Goal: Information Seeking & Learning: Learn about a topic

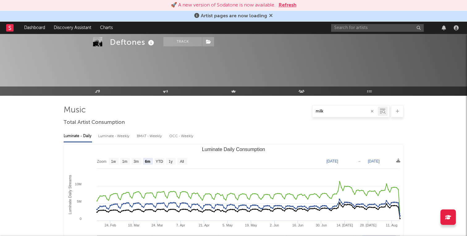
select select "6m"
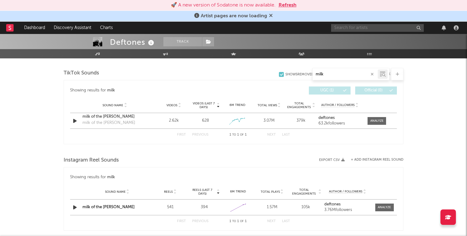
click at [358, 27] on input "text" at bounding box center [377, 28] width 93 height 8
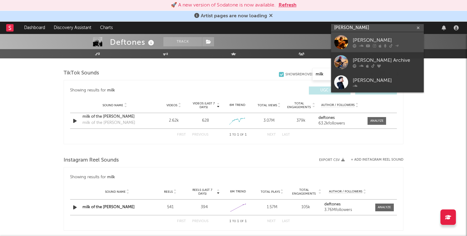
type input "[PERSON_NAME]"
click at [361, 43] on div "[PERSON_NAME]" at bounding box center [386, 39] width 68 height 7
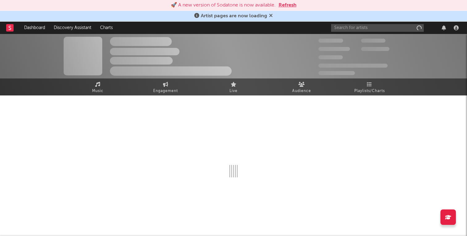
scroll to position [0, 0]
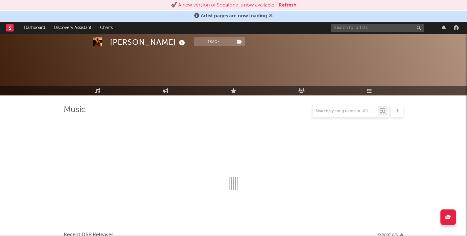
select select "6m"
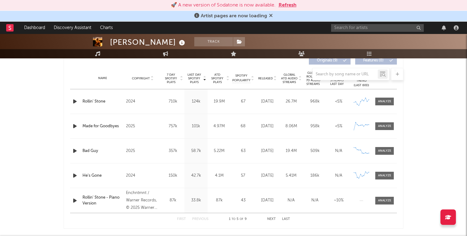
scroll to position [240, 0]
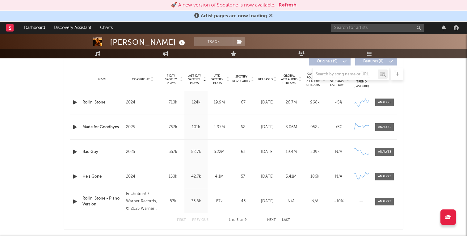
click at [193, 102] on div "124k" at bounding box center [196, 102] width 20 height 6
click at [195, 133] on div "Last Day Spotify Plays 101k" at bounding box center [195, 127] width 23 height 24
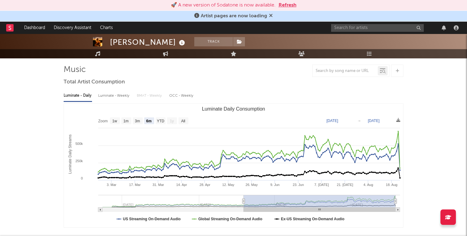
scroll to position [0, 0]
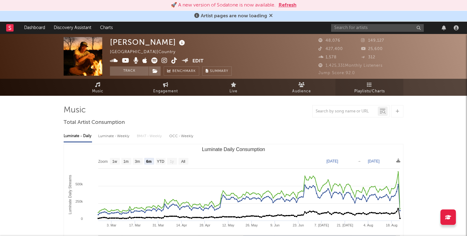
click at [362, 90] on span "Playlists/Charts" at bounding box center [369, 91] width 31 height 7
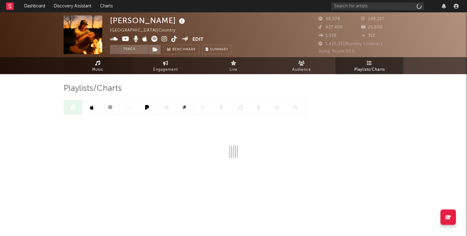
click at [97, 67] on span "Music" at bounding box center [97, 69] width 11 height 7
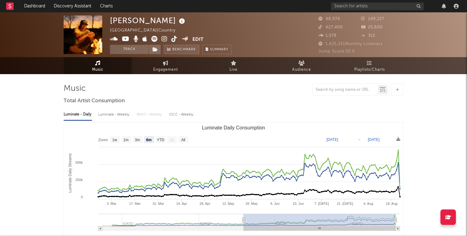
click at [188, 48] on span "Benchmark" at bounding box center [183, 49] width 23 height 7
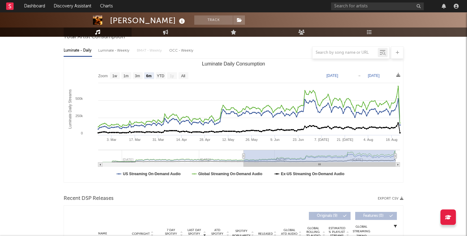
scroll to position [66, 0]
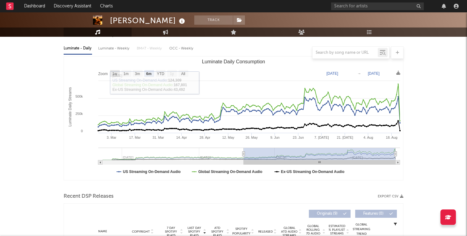
click at [115, 72] on text "1w" at bounding box center [114, 74] width 5 height 4
select select "1w"
type input "2025-08-17"
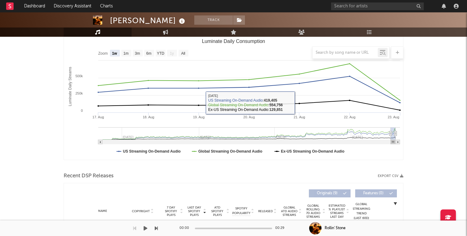
scroll to position [88, 0]
